Goal: Information Seeking & Learning: Learn about a topic

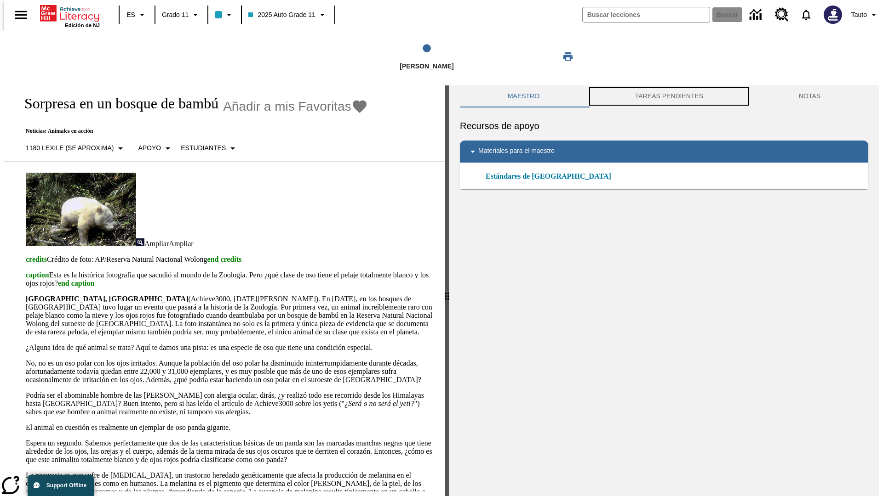
click at [668, 97] on button "TAREAS PENDIENTES" at bounding box center [669, 96] width 164 height 22
